Goal: Task Accomplishment & Management: Use online tool/utility

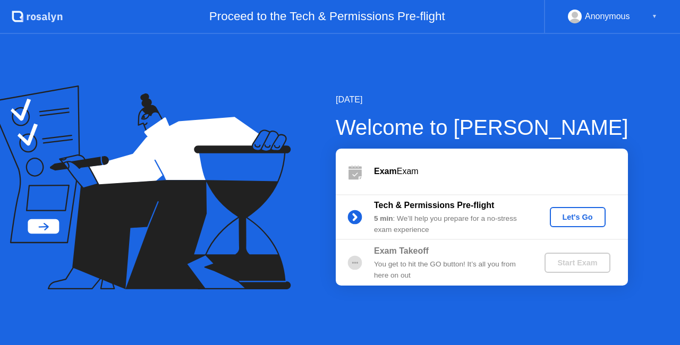
click at [579, 222] on div "Let's Go" at bounding box center [577, 217] width 47 height 9
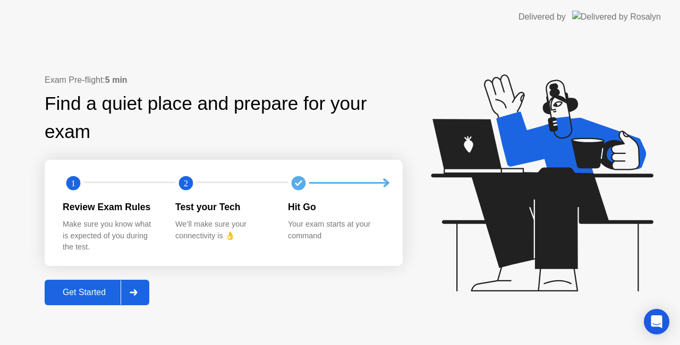
click at [81, 294] on div "Get Started" at bounding box center [84, 293] width 73 height 10
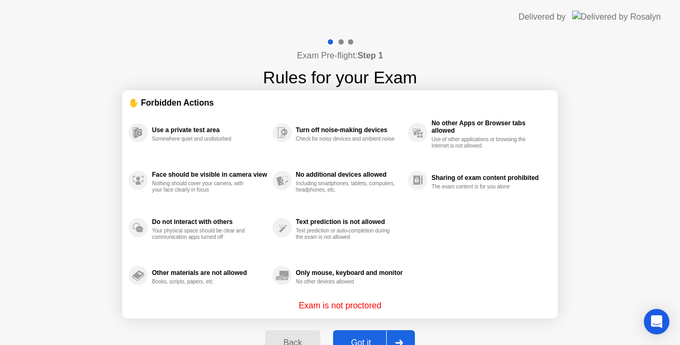
click at [357, 338] on div "Got it" at bounding box center [361, 343] width 50 height 10
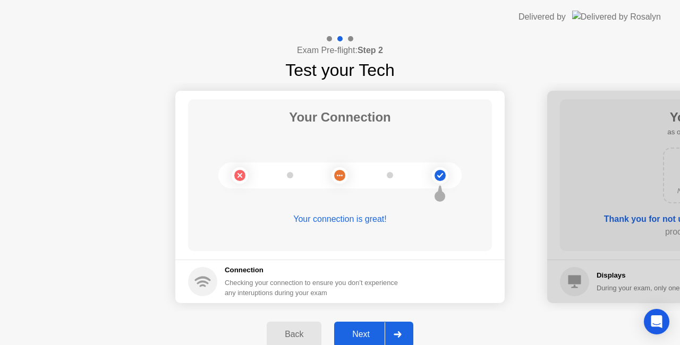
click at [364, 326] on button "Next" at bounding box center [373, 335] width 79 height 26
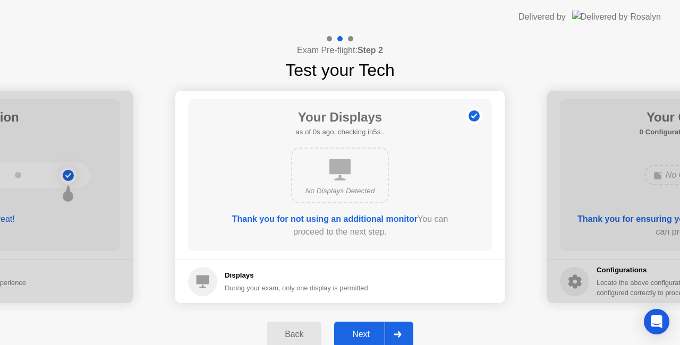
click at [364, 326] on button "Next" at bounding box center [373, 335] width 79 height 26
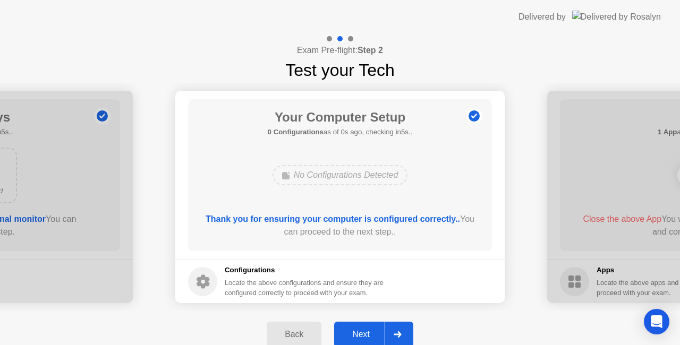
click at [364, 326] on button "Next" at bounding box center [373, 335] width 79 height 26
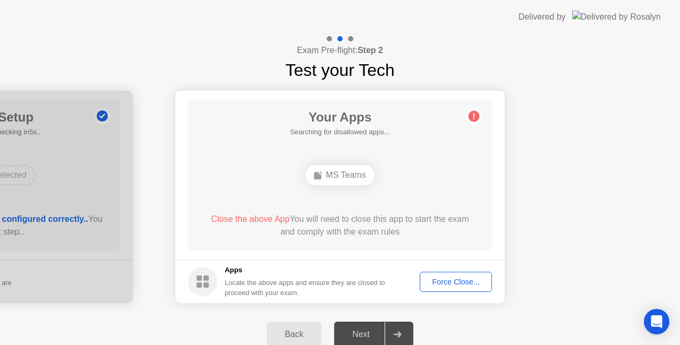
click at [265, 217] on span "Close the above App" at bounding box center [250, 219] width 79 height 9
click at [451, 281] on div "Force Close..." at bounding box center [455, 282] width 65 height 9
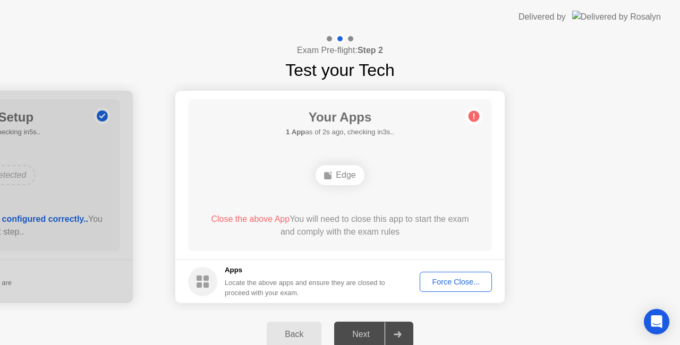
click at [451, 278] on div "Force Close..." at bounding box center [455, 282] width 65 height 9
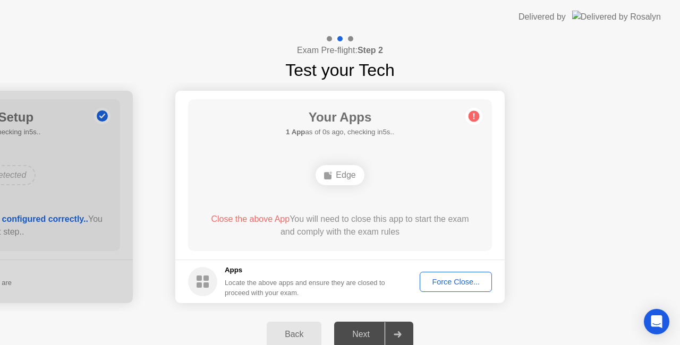
click at [455, 273] on button "Force Close..." at bounding box center [456, 282] width 72 height 20
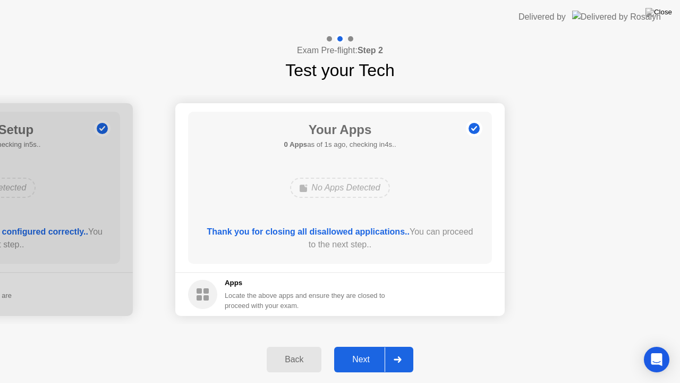
click at [360, 345] on button "Next" at bounding box center [373, 359] width 79 height 26
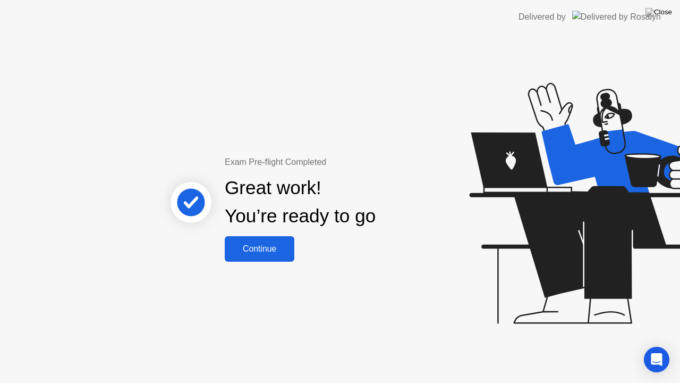
click at [285, 246] on div "Continue" at bounding box center [259, 249] width 63 height 10
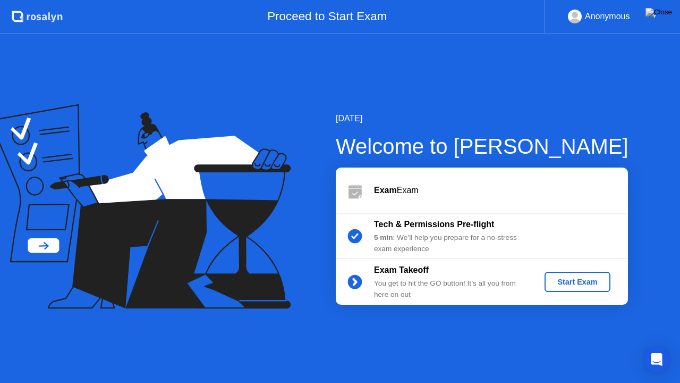
click at [571, 273] on button "Start Exam" at bounding box center [577, 281] width 65 height 20
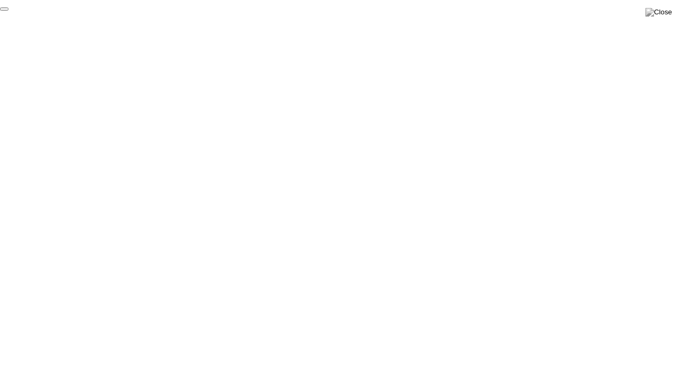
click div "End Proctoring Session"
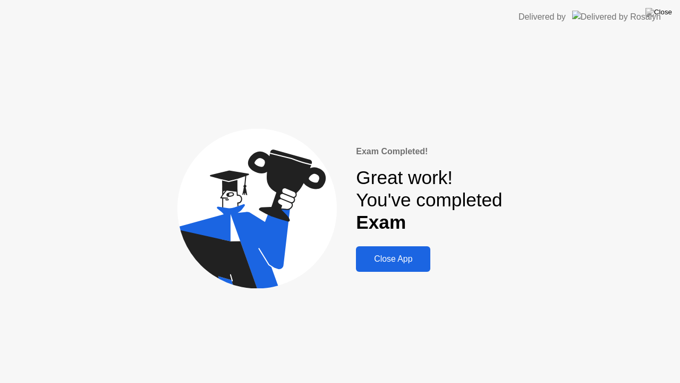
click at [389, 261] on div "Close App" at bounding box center [393, 259] width 68 height 10
